Goal: Navigation & Orientation: Find specific page/section

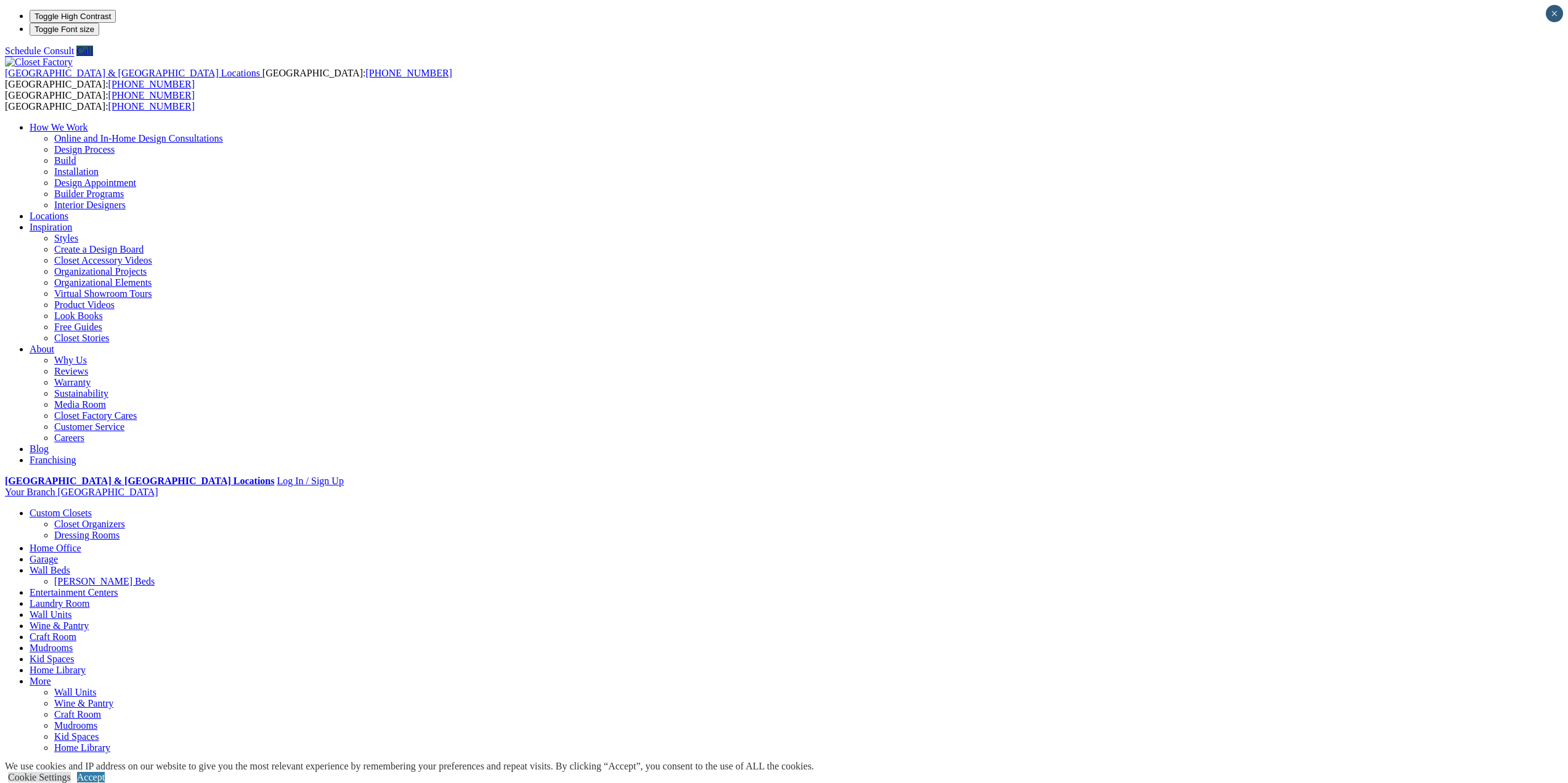
click at [92, 508] on link "Custom Closets" at bounding box center [60, 513] width 62 height 10
click at [125, 519] on link "Closet Organizers" at bounding box center [89, 523] width 70 height 10
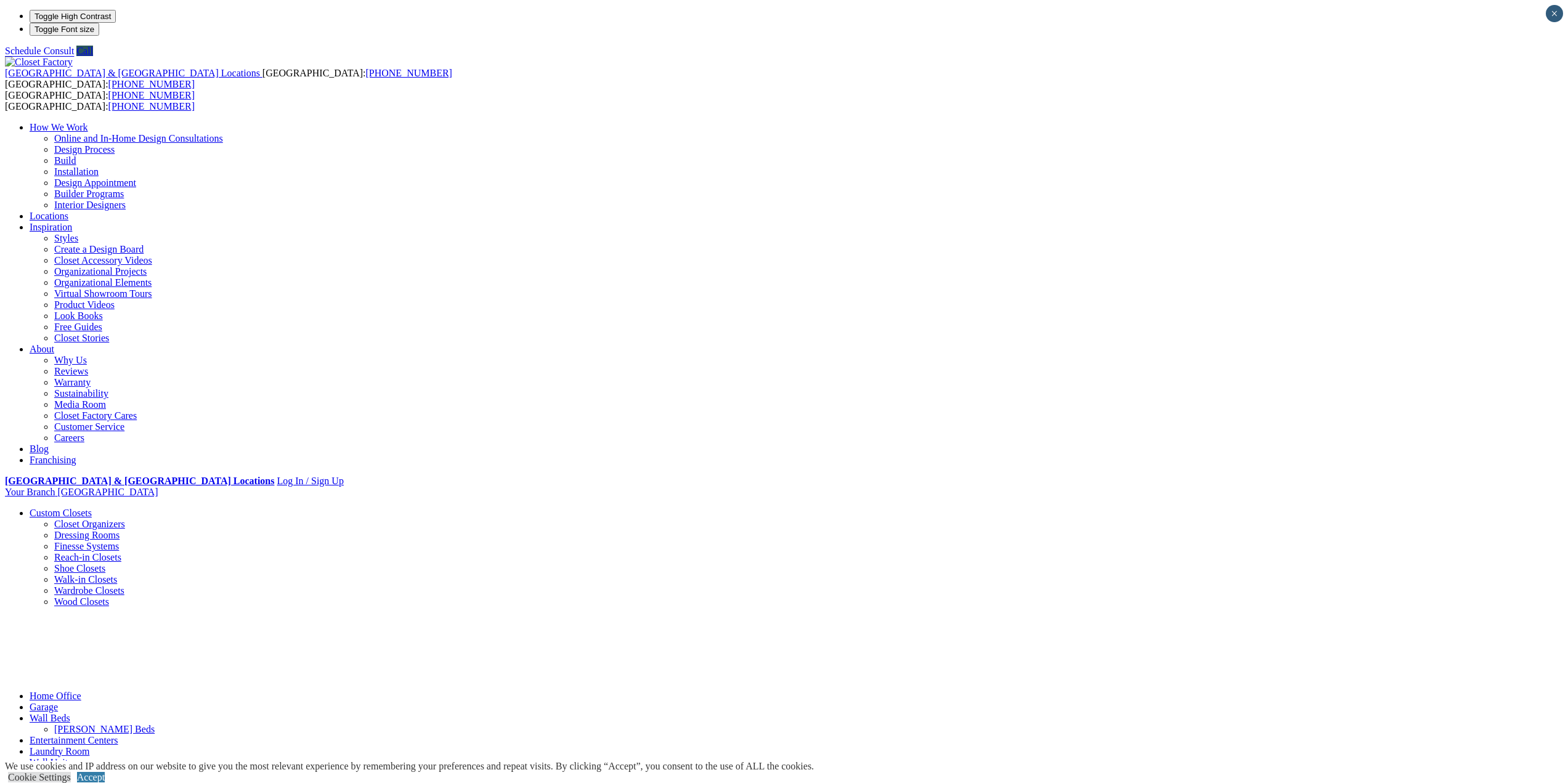
click at [125, 519] on link "Closet Organizers" at bounding box center [89, 523] width 70 height 10
